Goal: Task Accomplishment & Management: Manage account settings

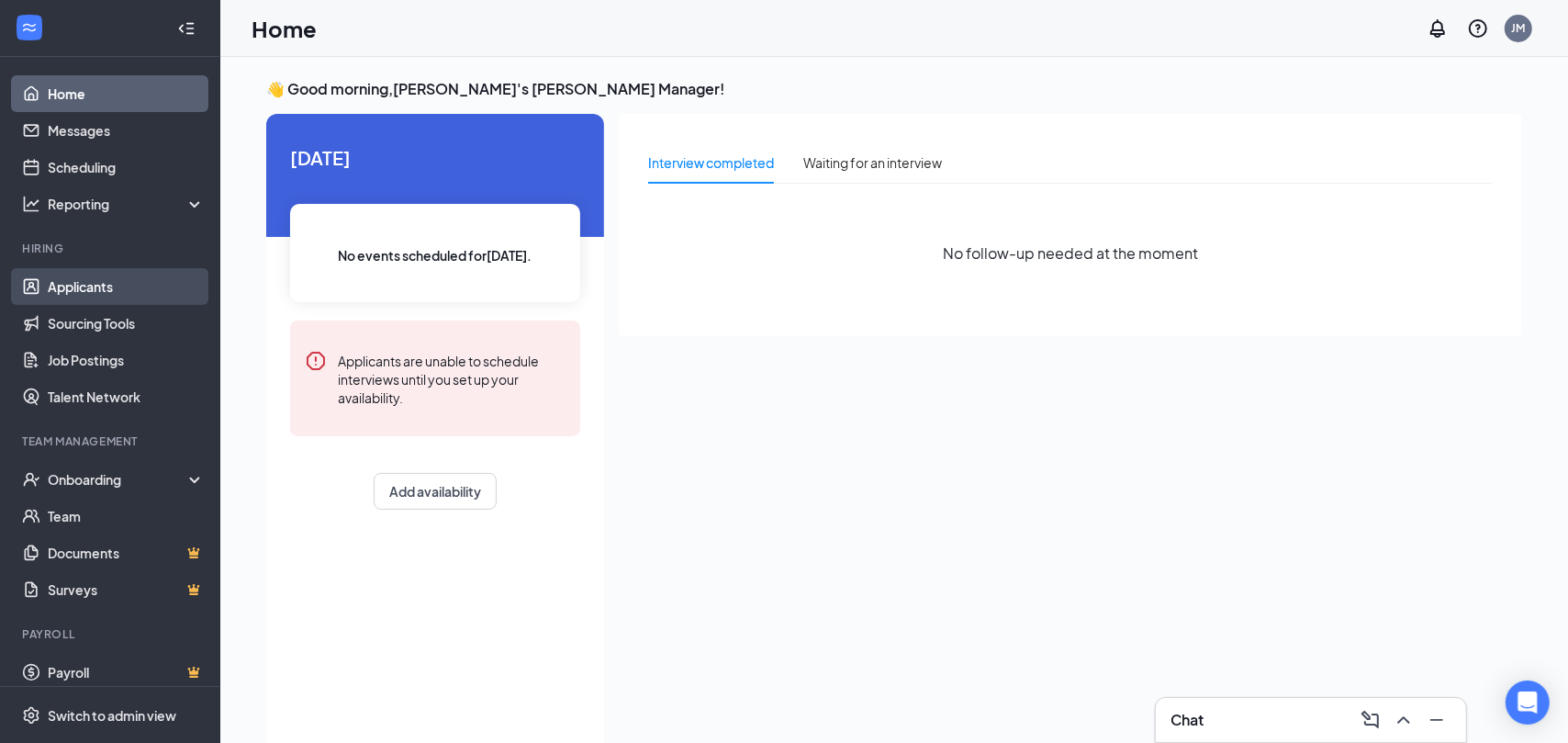
click at [128, 297] on link "Applicants" at bounding box center [125, 287] width 157 height 37
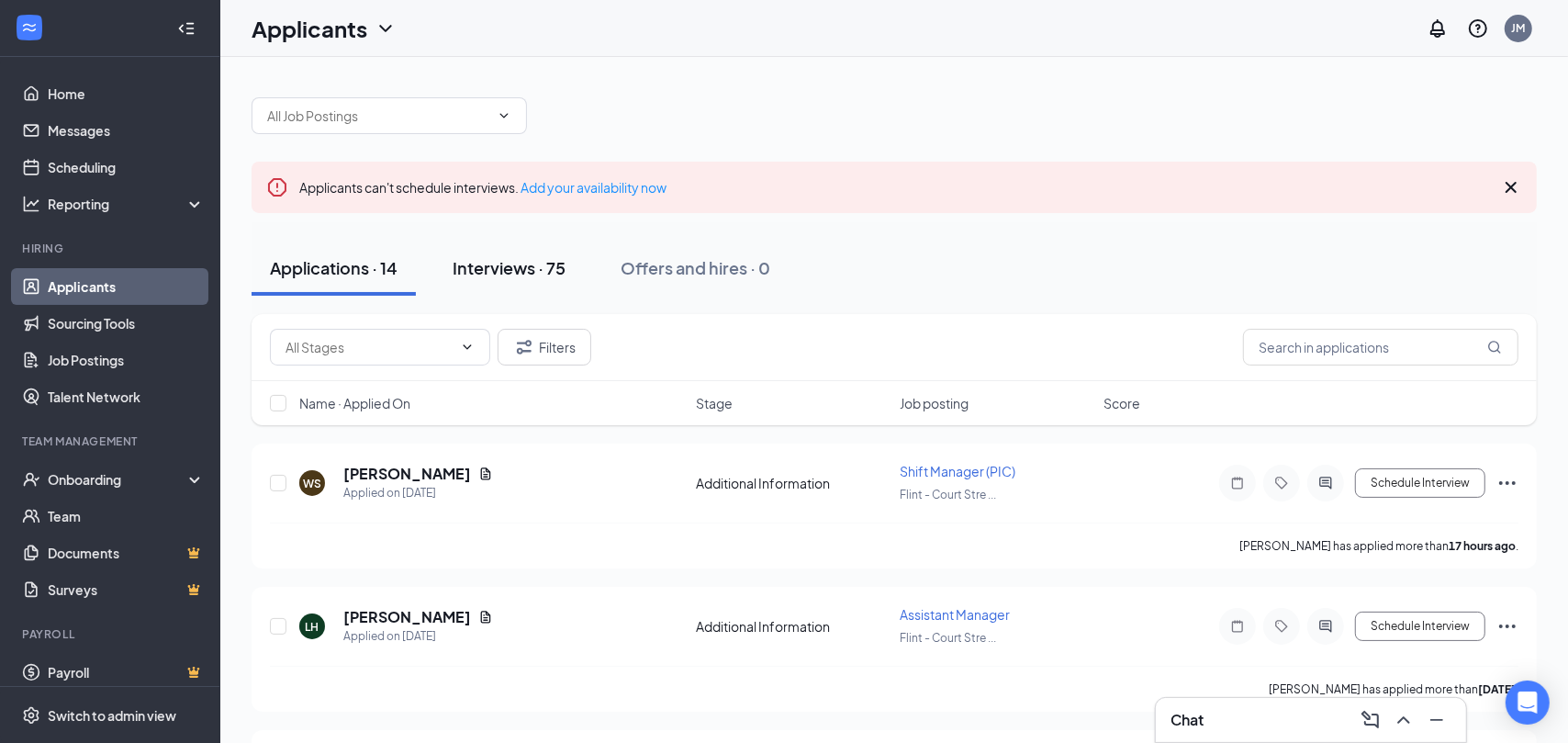
click at [526, 274] on div "Interviews · 75" at bounding box center [509, 267] width 113 height 23
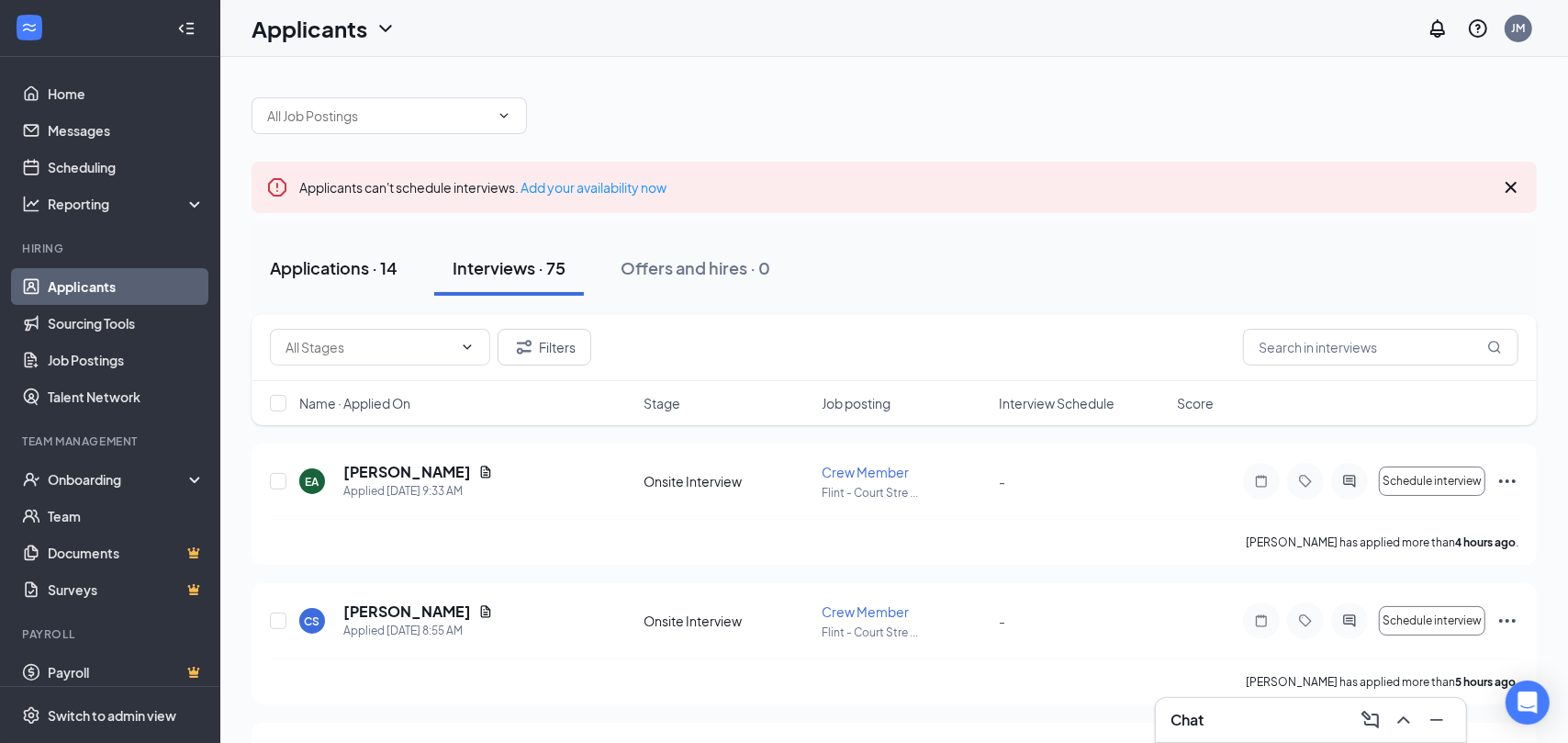
click at [388, 270] on div "Applications · 14" at bounding box center [334, 267] width 128 height 23
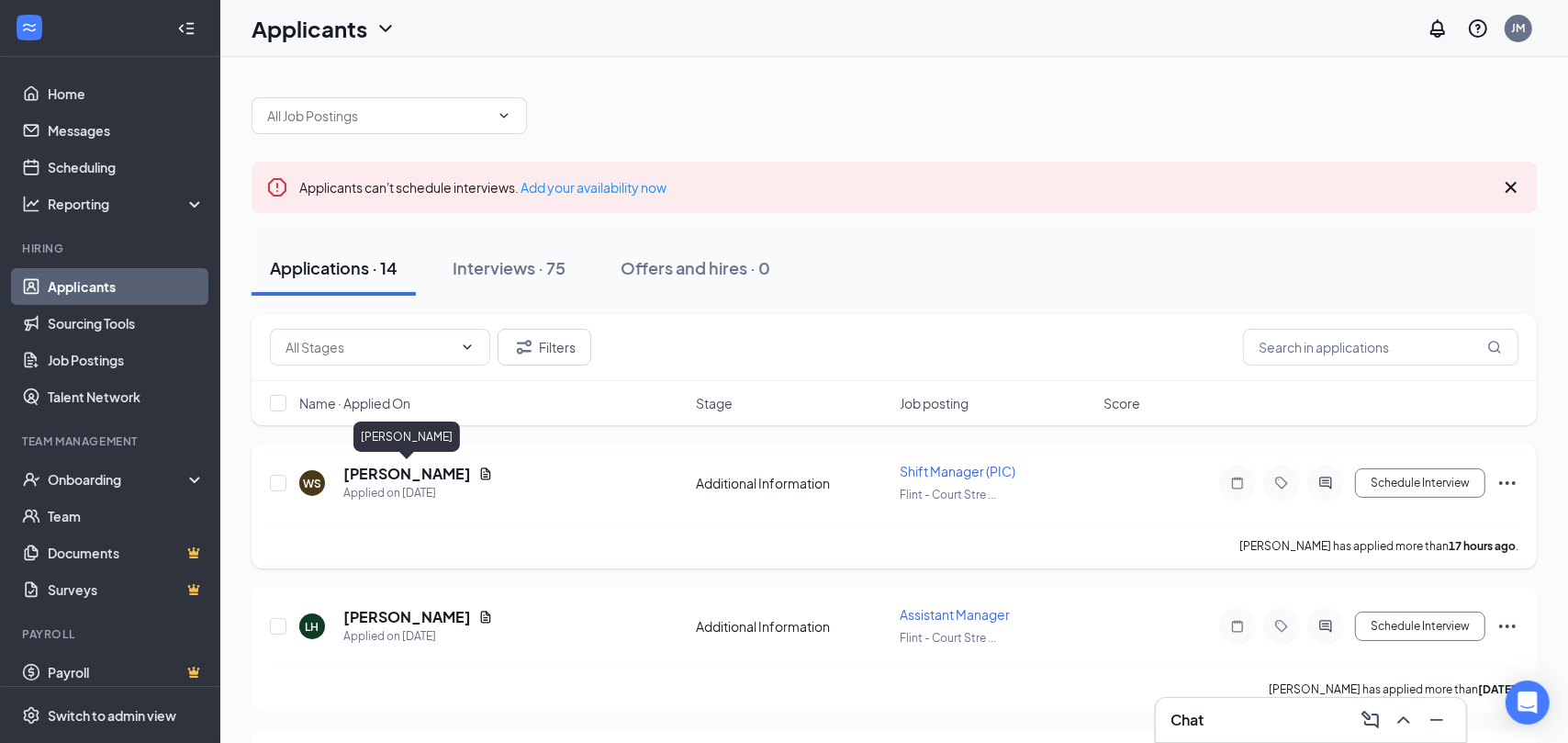
click at [392, 465] on h5 "[PERSON_NAME]" at bounding box center [407, 474] width 128 height 20
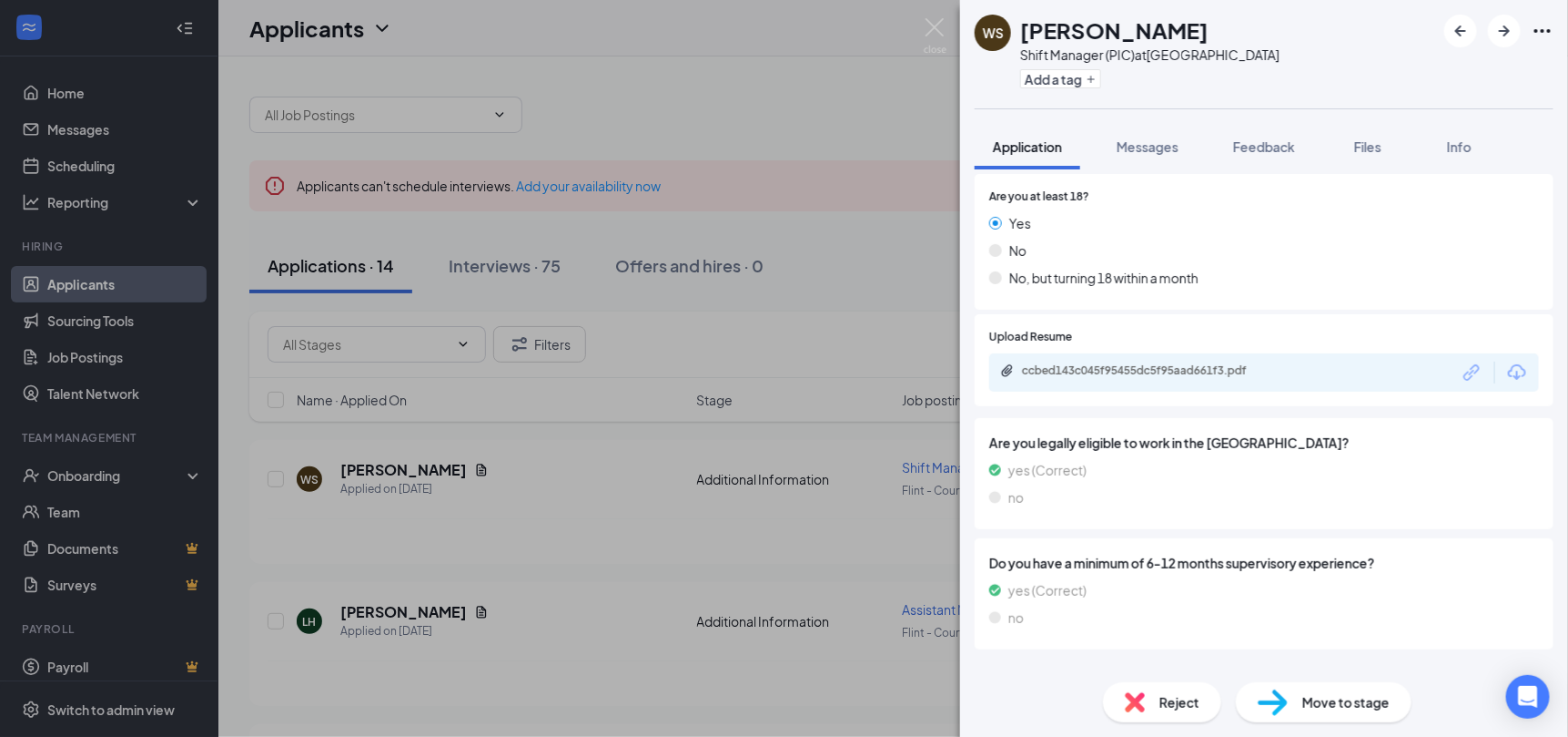
scroll to position [363, 0]
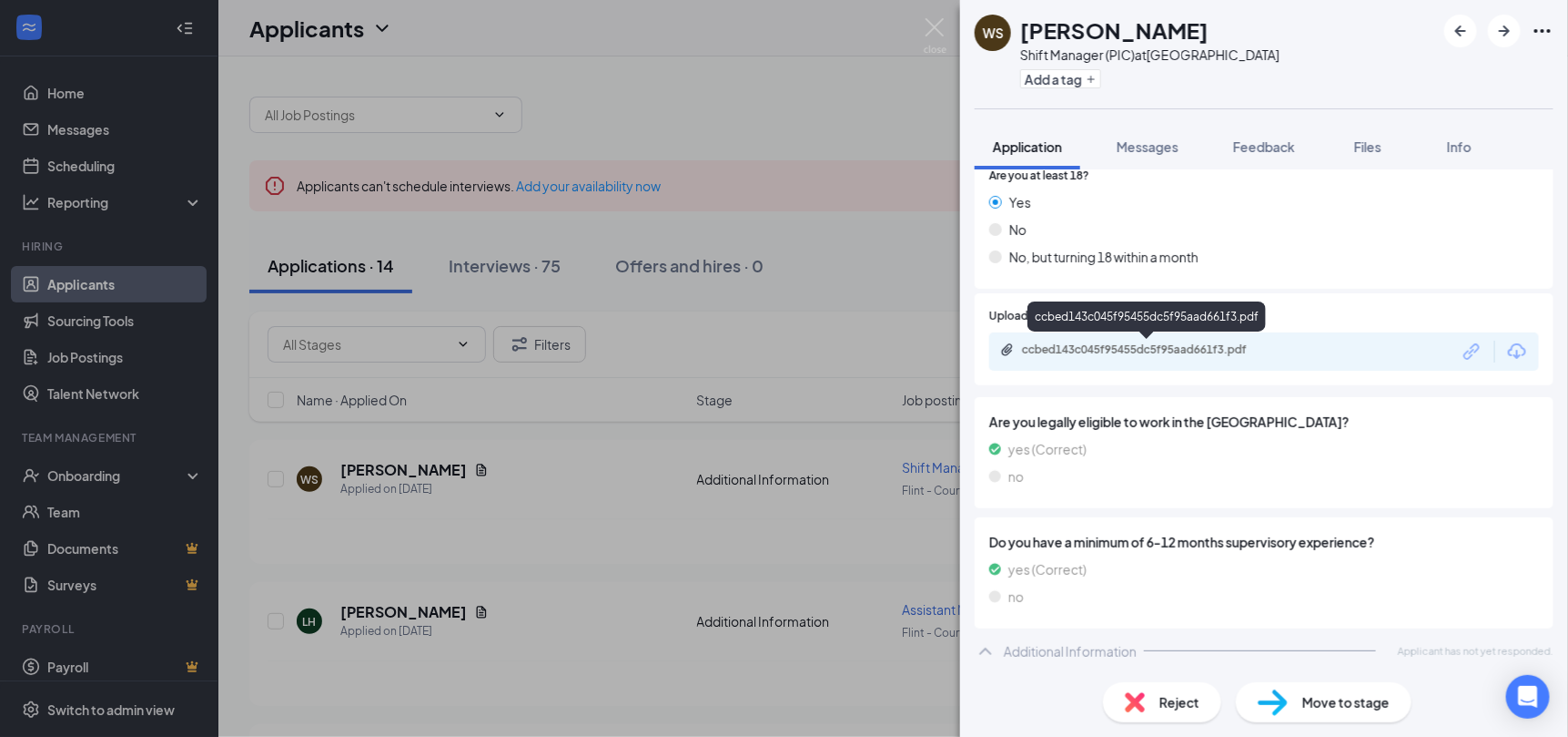
click at [1130, 344] on div "ccbed143c045f95455dc5f95aad661f3.pdf" at bounding box center [1149, 350] width 255 height 15
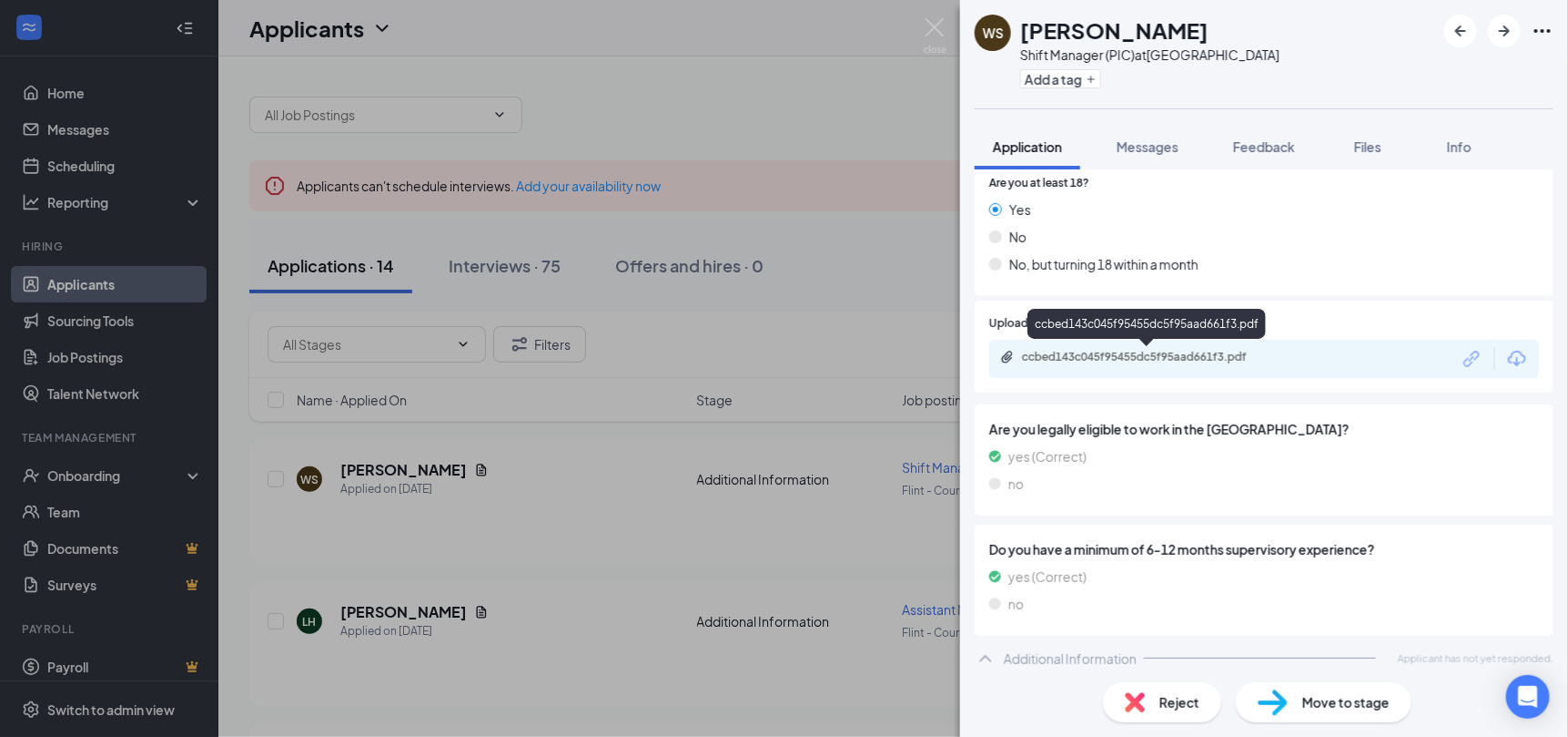
click at [1086, 351] on div "ccbed143c045f95455dc5f95aad661f3.pdf" at bounding box center [1149, 357] width 255 height 15
